Goal: Task Accomplishment & Management: Use online tool/utility

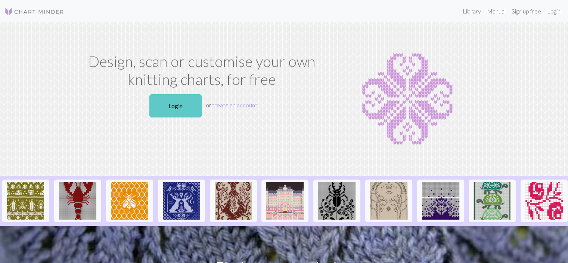
click at [162, 106] on link "Login" at bounding box center [175, 105] width 52 height 23
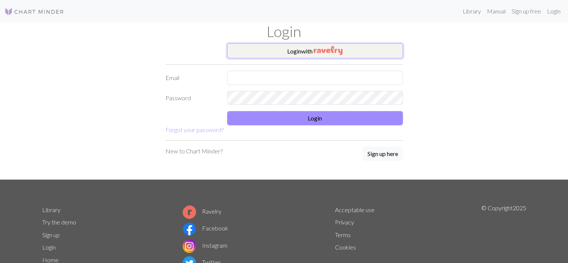
click at [267, 50] on button "Login with" at bounding box center [315, 50] width 176 height 15
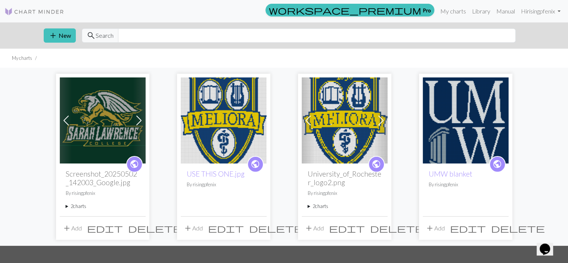
click at [127, 112] on img at bounding box center [103, 120] width 86 height 86
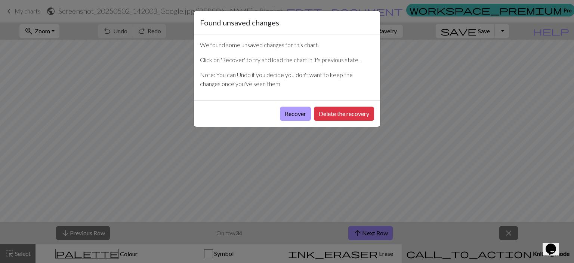
click at [293, 113] on button "Recover" at bounding box center [295, 114] width 31 height 14
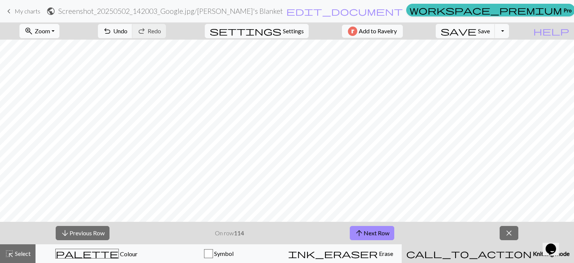
click at [50, 30] on span "Zoom" at bounding box center [42, 30] width 15 height 7
click at [48, 47] on button "Fit all" at bounding box center [49, 47] width 59 height 12
click at [100, 229] on button "arrow_downward Previous Row" at bounding box center [83, 233] width 54 height 14
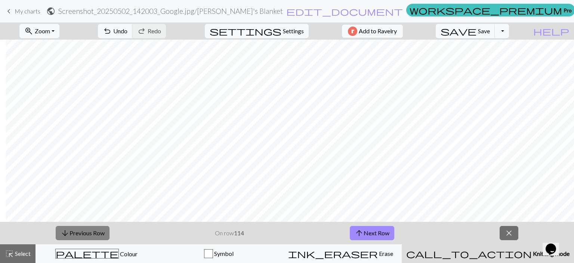
click at [100, 229] on button "arrow_downward Previous Row" at bounding box center [83, 233] width 54 height 14
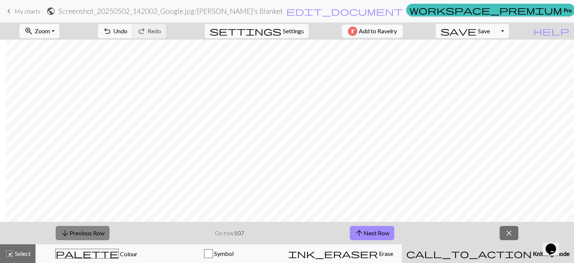
click at [100, 229] on button "arrow_downward Previous Row" at bounding box center [83, 233] width 54 height 14
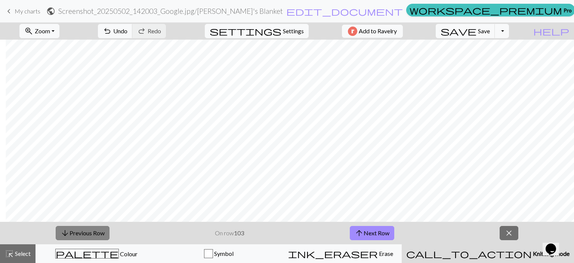
click at [100, 229] on button "arrow_downward Previous Row" at bounding box center [83, 233] width 54 height 14
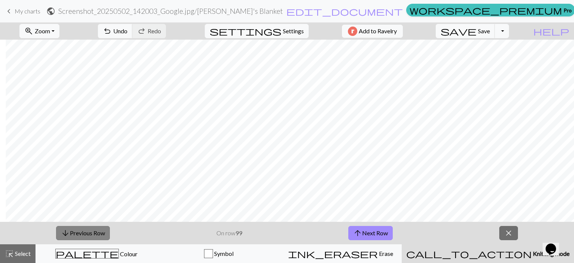
click at [100, 229] on button "arrow_downward Previous Row" at bounding box center [83, 233] width 54 height 14
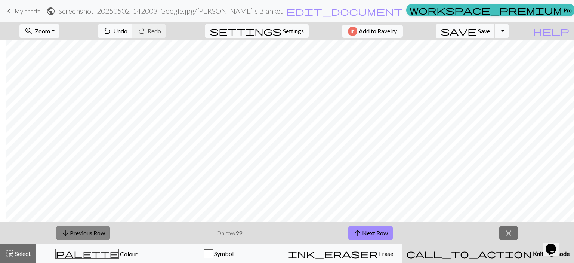
click at [100, 229] on button "arrow_downward Previous Row" at bounding box center [83, 233] width 54 height 14
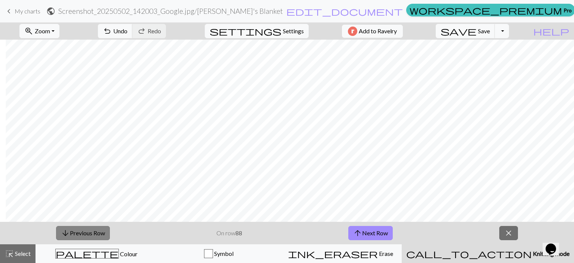
click at [100, 229] on button "arrow_downward Previous Row" at bounding box center [83, 233] width 54 height 14
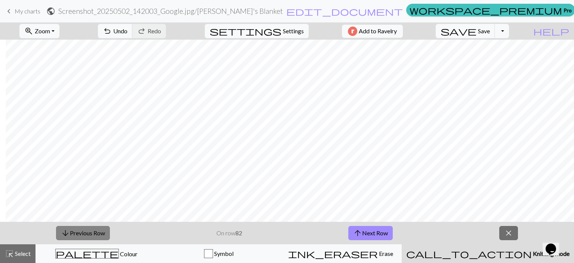
click at [100, 229] on button "arrow_downward Previous Row" at bounding box center [83, 233] width 54 height 14
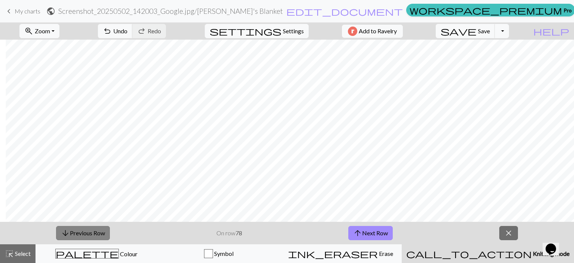
click at [100, 229] on button "arrow_downward Previous Row" at bounding box center [83, 233] width 54 height 14
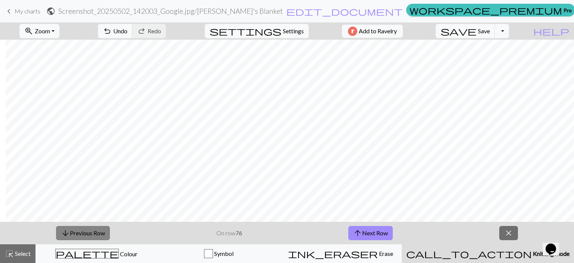
click at [100, 229] on button "arrow_downward Previous Row" at bounding box center [83, 233] width 54 height 14
click at [97, 232] on button "arrow_downward Previous Row" at bounding box center [83, 233] width 54 height 14
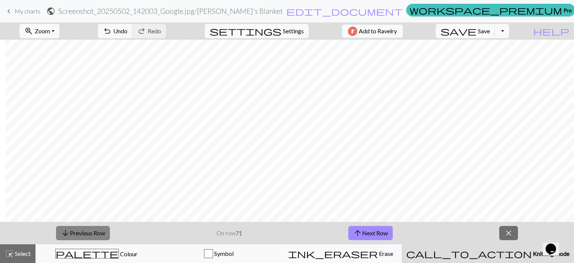
click at [97, 232] on button "arrow_downward Previous Row" at bounding box center [83, 233] width 54 height 14
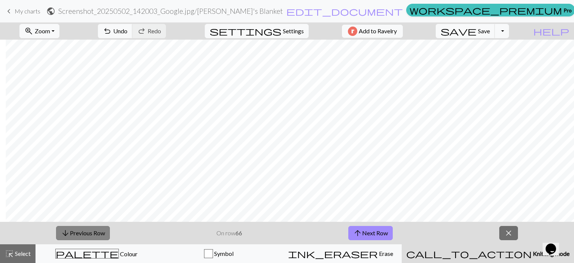
click at [97, 232] on button "arrow_downward Previous Row" at bounding box center [83, 233] width 54 height 14
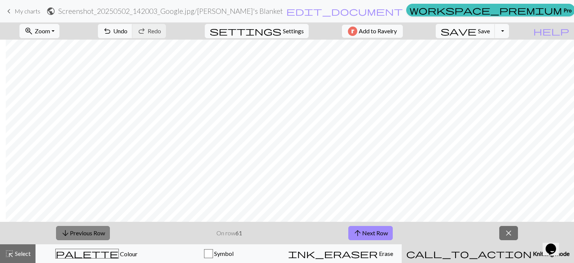
click at [97, 232] on button "arrow_downward Previous Row" at bounding box center [83, 233] width 54 height 14
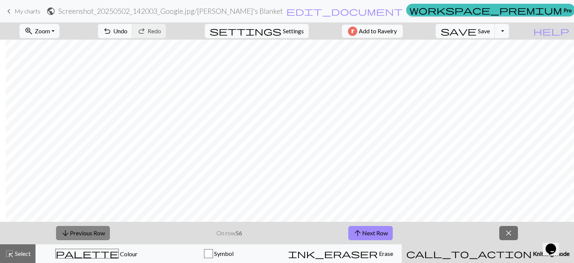
click at [97, 232] on button "arrow_downward Previous Row" at bounding box center [83, 233] width 54 height 14
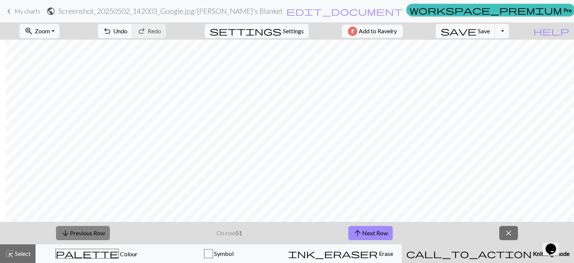
click at [97, 232] on button "arrow_downward Previous Row" at bounding box center [83, 233] width 54 height 14
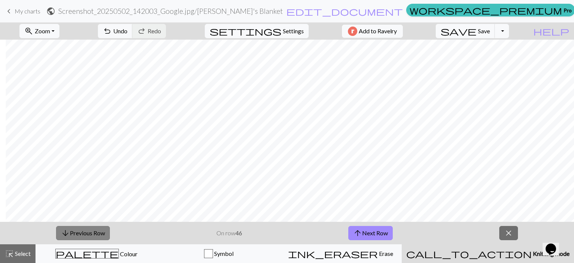
click at [97, 232] on button "arrow_downward Previous Row" at bounding box center [83, 233] width 54 height 14
click at [100, 229] on button "arrow_downward Previous Row" at bounding box center [83, 233] width 54 height 14
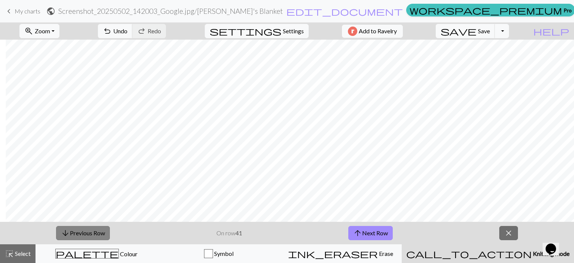
click at [100, 229] on button "arrow_downward Previous Row" at bounding box center [83, 233] width 54 height 14
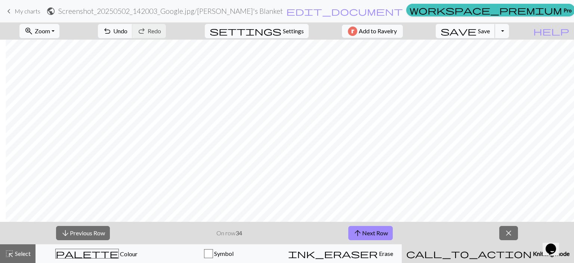
click at [490, 30] on span "Save" at bounding box center [484, 30] width 12 height 7
click at [360, 228] on span "arrow_upward" at bounding box center [357, 233] width 9 height 10
click at [78, 228] on button "arrow_downward Previous Row" at bounding box center [83, 233] width 54 height 14
click at [490, 33] on span "Save" at bounding box center [484, 30] width 12 height 7
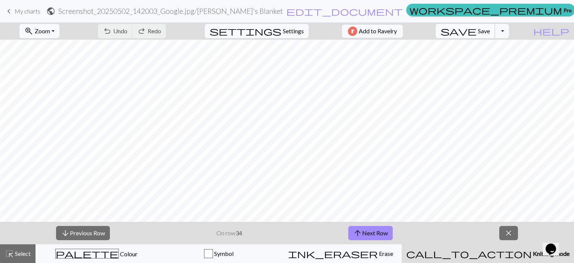
click at [490, 33] on span "Save" at bounding box center [484, 30] width 12 height 7
click at [367, 234] on button "arrow_upward Next Row" at bounding box center [370, 233] width 44 height 14
click at [476, 31] on span "save" at bounding box center [459, 31] width 36 height 10
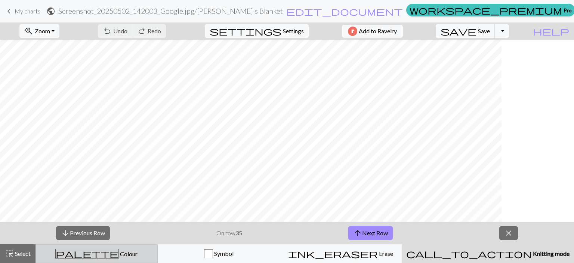
scroll to position [411, 179]
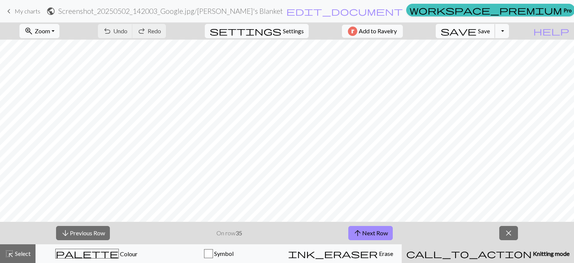
click at [490, 30] on span "Save" at bounding box center [484, 30] width 12 height 7
click at [509, 231] on span "close" at bounding box center [508, 233] width 9 height 10
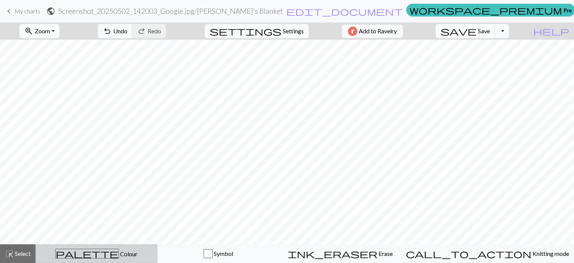
click at [95, 252] on span "palette" at bounding box center [87, 253] width 63 height 10
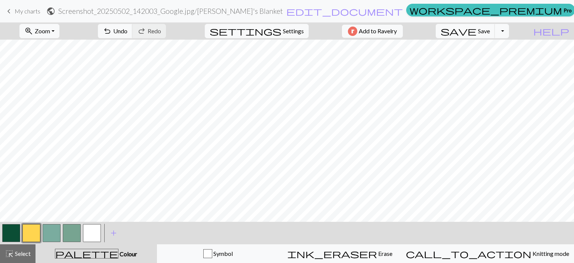
click at [6, 231] on button "button" at bounding box center [11, 233] width 18 height 18
click at [33, 230] on button "button" at bounding box center [31, 233] width 18 height 18
click at [476, 31] on span "save" at bounding box center [459, 31] width 36 height 10
click at [476, 30] on span "save" at bounding box center [459, 31] width 36 height 10
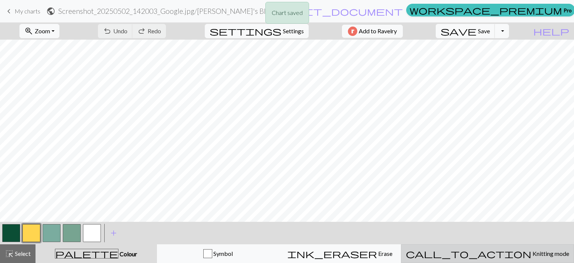
click at [531, 252] on span "Knitting mode" at bounding box center [550, 253] width 38 height 7
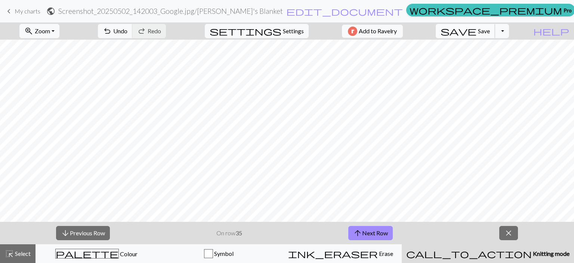
click at [490, 30] on span "Save" at bounding box center [484, 30] width 12 height 7
click at [371, 231] on button "arrow_upward Next Row" at bounding box center [370, 233] width 44 height 14
click at [490, 33] on span "Save" at bounding box center [484, 30] width 12 height 7
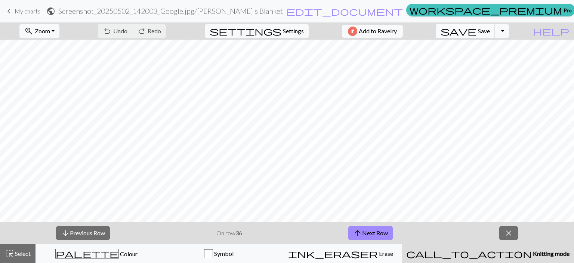
click at [476, 30] on span "save" at bounding box center [459, 31] width 36 height 10
click at [358, 228] on span "arrow_upward" at bounding box center [357, 233] width 9 height 10
click at [490, 33] on span "Save" at bounding box center [484, 30] width 12 height 7
click at [476, 32] on span "save" at bounding box center [459, 31] width 36 height 10
